Goal: Task Accomplishment & Management: Manage account settings

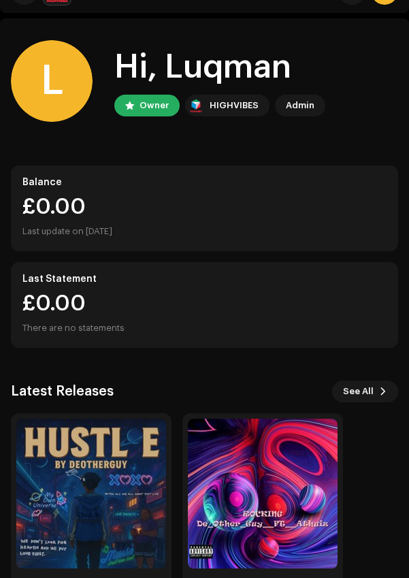
scroll to position [31, 0]
click at [67, 446] on img at bounding box center [91, 493] width 150 height 150
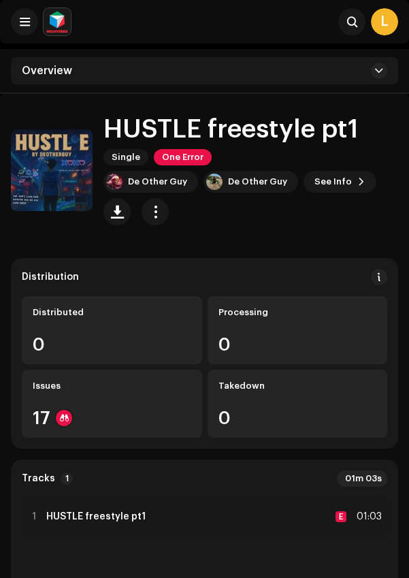
click at [201, 154] on span "One Error" at bounding box center [183, 157] width 58 height 16
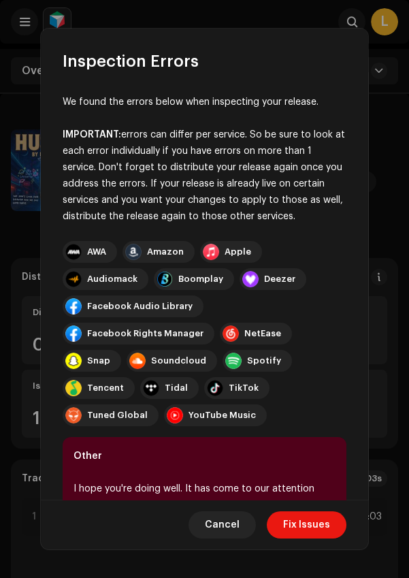
scroll to position [209, 0]
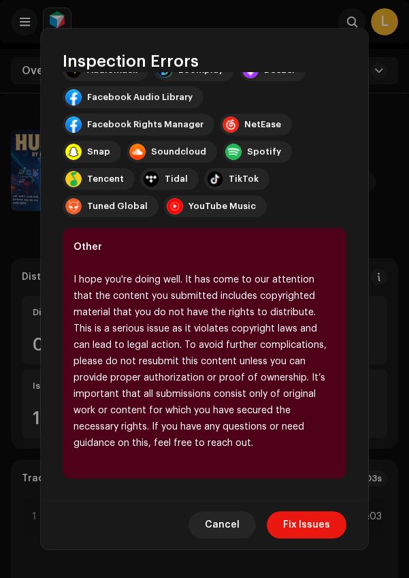
click at [318, 521] on span "Fix Issues" at bounding box center [306, 524] width 47 height 27
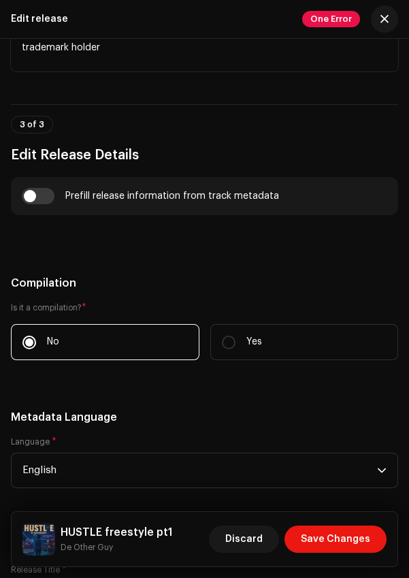
scroll to position [1132, 0]
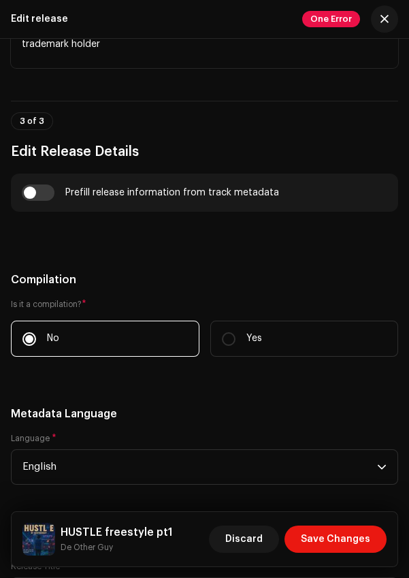
click at [263, 535] on span "Discard" at bounding box center [243, 538] width 37 height 27
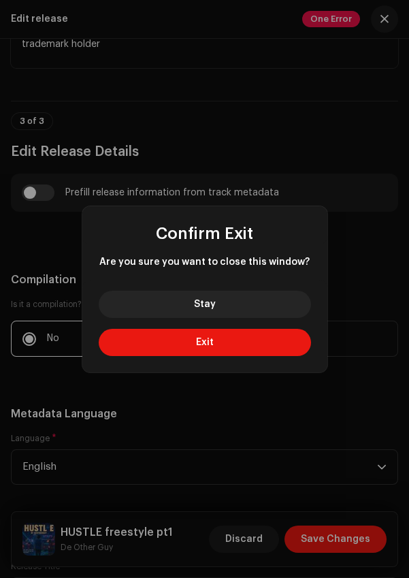
click at [274, 333] on button "Exit" at bounding box center [205, 342] width 212 height 27
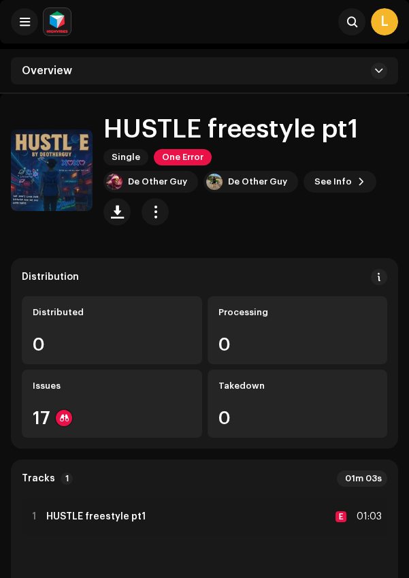
click at [170, 158] on span "One Error" at bounding box center [183, 157] width 58 height 16
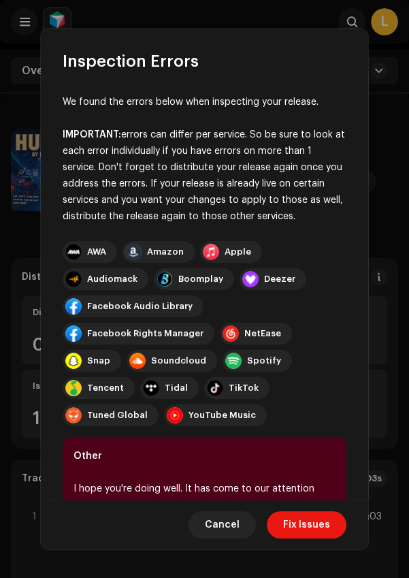
click at [312, 523] on span "Fix Issues" at bounding box center [306, 524] width 47 height 27
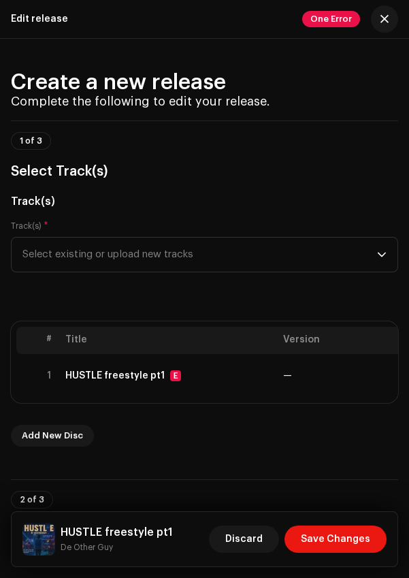
click at [344, 354] on td "—" at bounding box center [348, 376] width 141 height 44
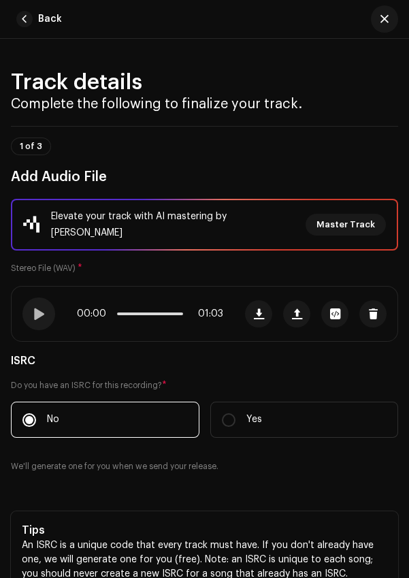
click at [375, 308] on span "button" at bounding box center [373, 313] width 10 height 11
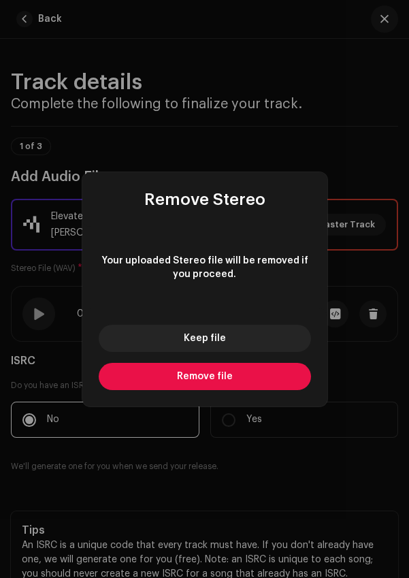
click at [280, 365] on button "Remove file" at bounding box center [205, 376] width 212 height 27
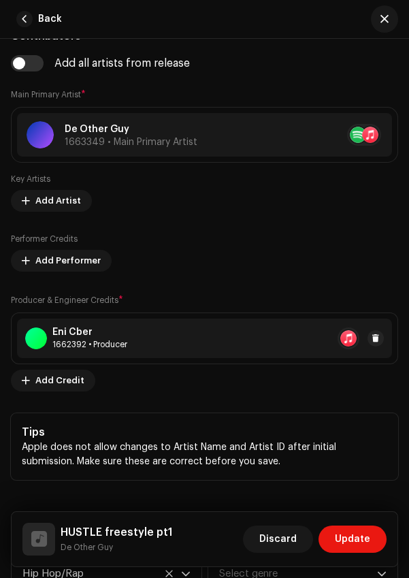
scroll to position [1179, 0]
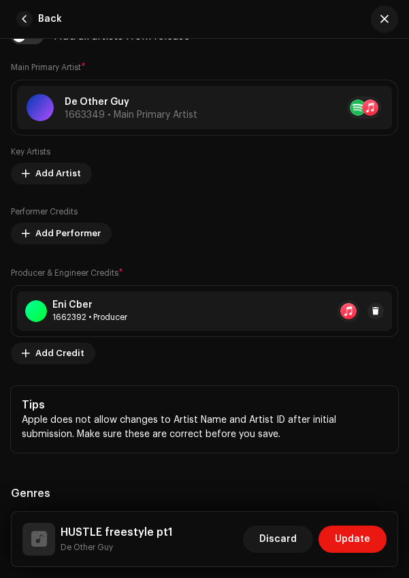
click at [297, 532] on span "Discard" at bounding box center [277, 538] width 37 height 27
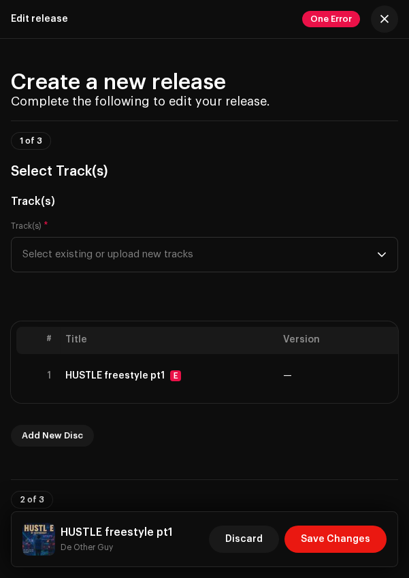
click at [263, 528] on span "Discard" at bounding box center [243, 538] width 37 height 27
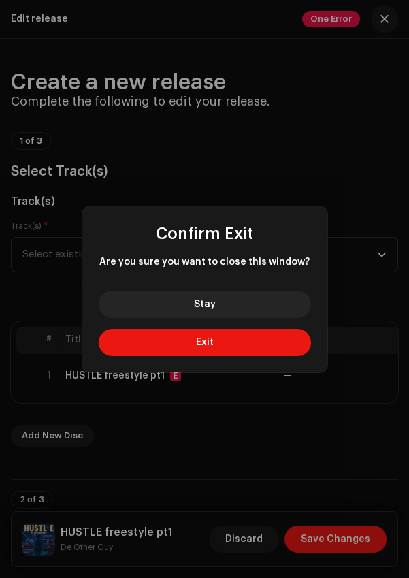
click at [280, 342] on button "Exit" at bounding box center [205, 342] width 212 height 27
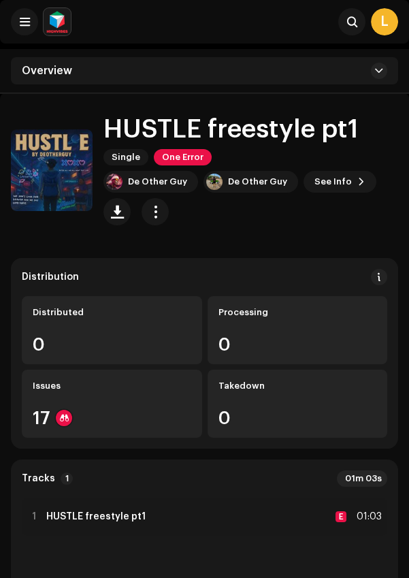
click at [150, 212] on span "button" at bounding box center [155, 211] width 13 height 11
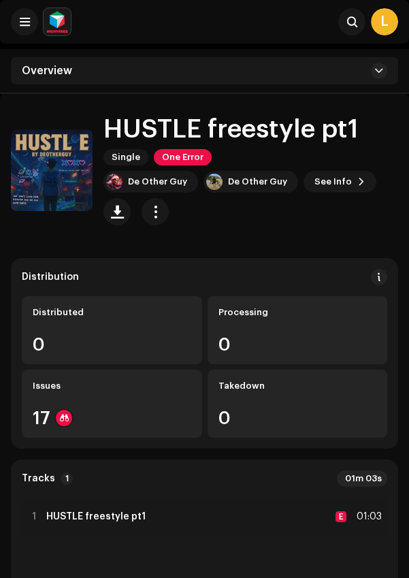
click at [386, 276] on button at bounding box center [379, 277] width 16 height 16
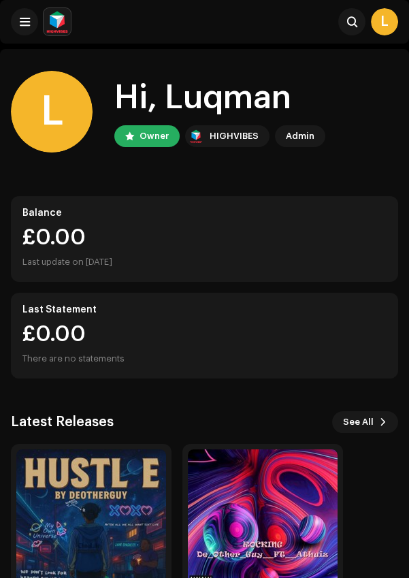
click at [13, 22] on button at bounding box center [24, 21] width 27 height 27
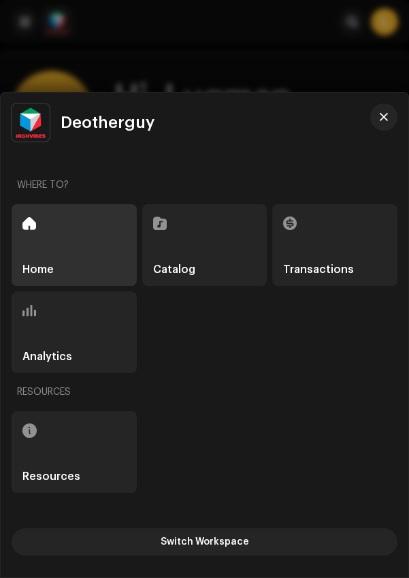
click at [237, 246] on div "Catalog" at bounding box center [204, 245] width 125 height 82
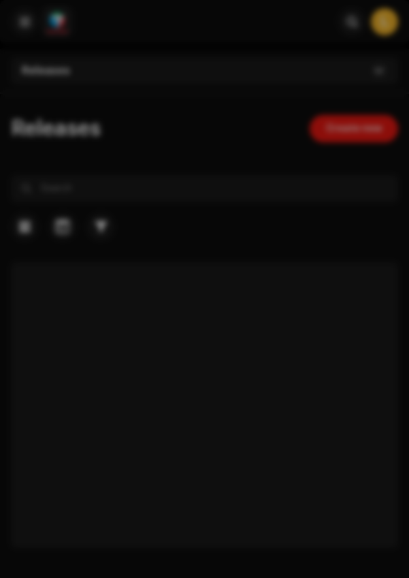
click at [238, 254] on div at bounding box center [204, 289] width 409 height 578
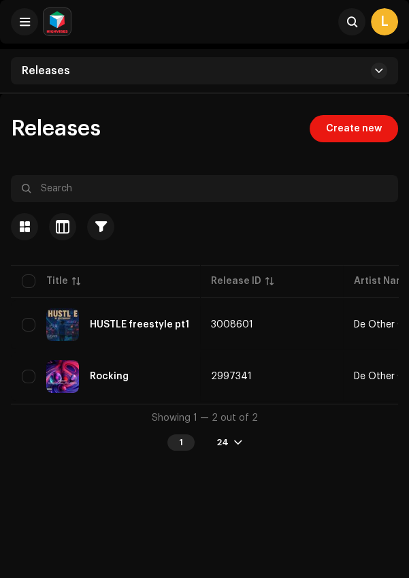
click at [27, 318] on input "checkbox" at bounding box center [29, 325] width 14 height 14
checkbox input "true"
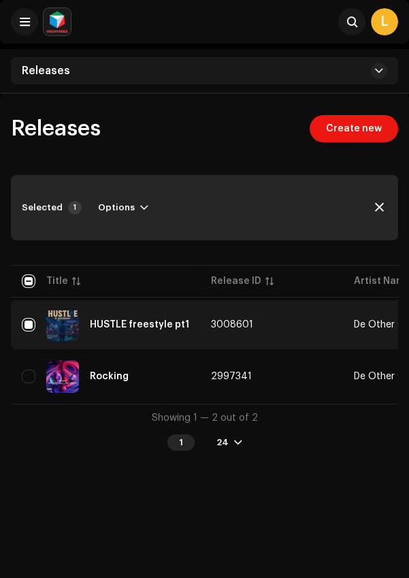
click at [140, 207] on span "button" at bounding box center [144, 207] width 8 height 11
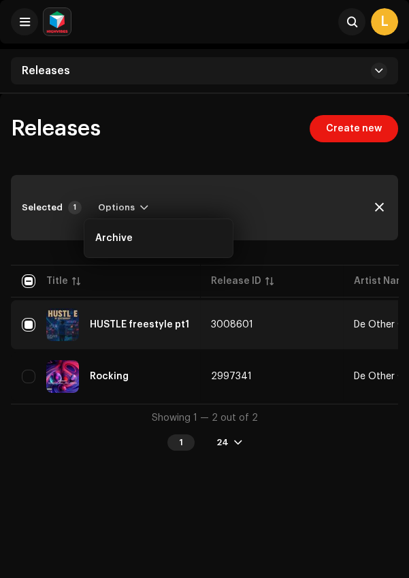
click at [96, 193] on div "Selected 1 Options" at bounding box center [204, 207] width 387 height 65
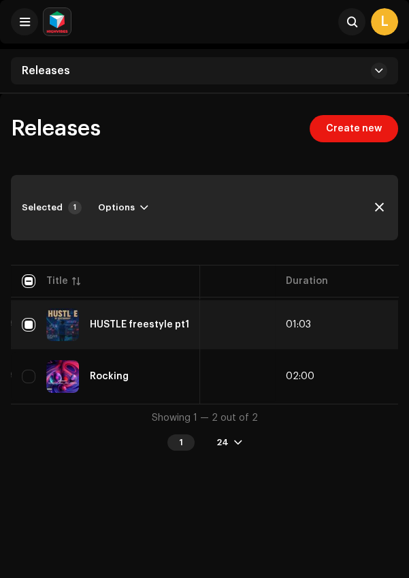
scroll to position [0, 840]
click at [386, 326] on button "button" at bounding box center [382, 325] width 22 height 22
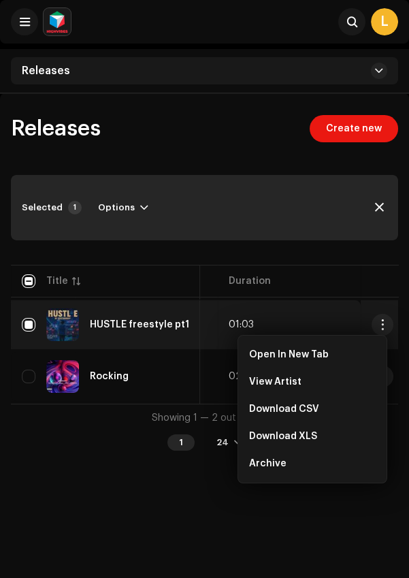
click at [318, 495] on div "Releases Create new Selected 1 Options Filters Distribution status Never Distri…" at bounding box center [204, 382] width 409 height 578
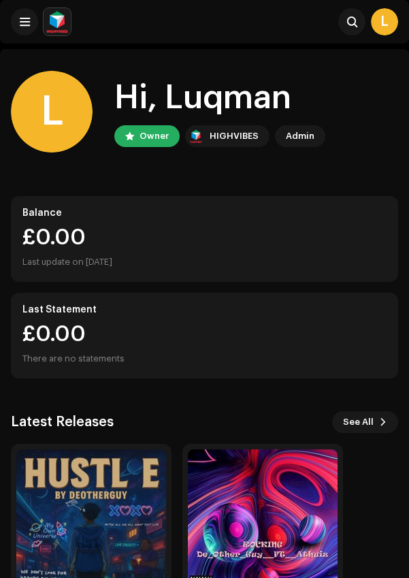
click at [67, 492] on img at bounding box center [91, 524] width 150 height 150
click at [14, 29] on button at bounding box center [24, 21] width 27 height 27
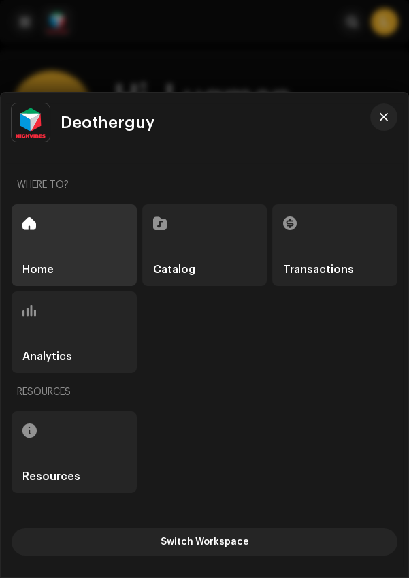
click at [163, 246] on div "Catalog" at bounding box center [204, 245] width 125 height 82
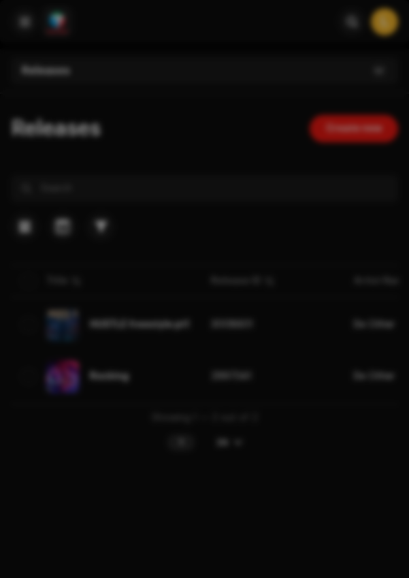
click at [178, 259] on div at bounding box center [204, 289] width 409 height 578
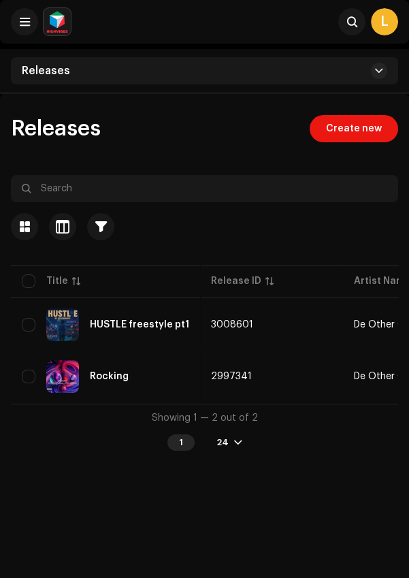
click at [100, 222] on span "button" at bounding box center [101, 226] width 12 height 11
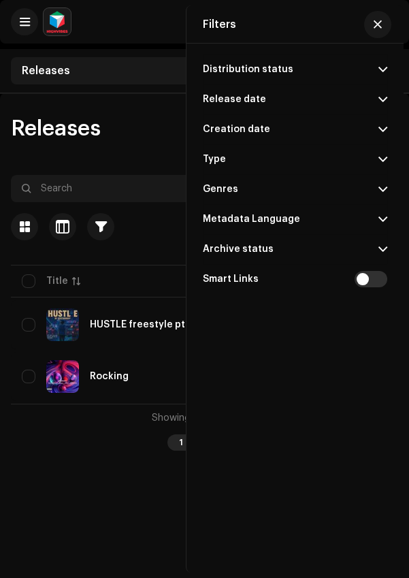
click at [188, 482] on div "Distribution status Never Distributed Processing Issues Distributed Taken Down …" at bounding box center [294, 289] width 217 height 490
click at [142, 455] on div "Showing 1 — 2 out of 2 1 24" at bounding box center [204, 430] width 387 height 54
click at [385, 69] on span at bounding box center [382, 69] width 9 height 11
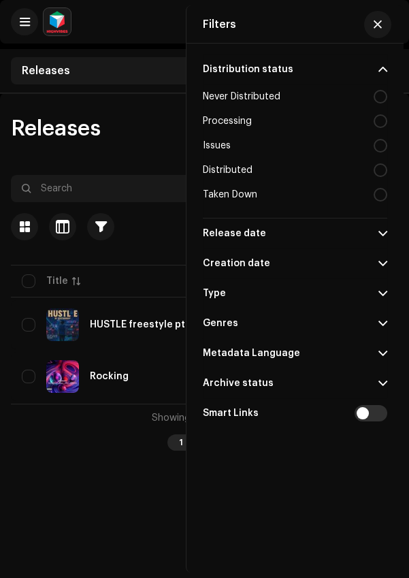
click at [390, 24] on button "button" at bounding box center [377, 24] width 27 height 27
